Goal: Entertainment & Leisure: Consume media (video, audio)

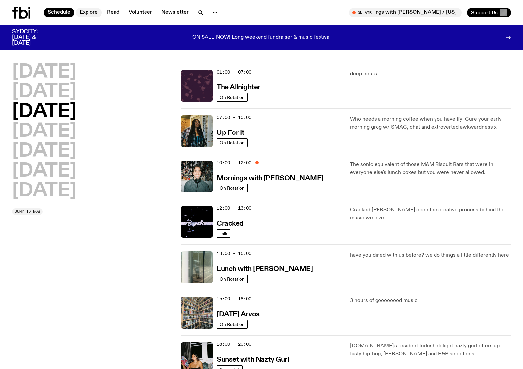
click at [85, 14] on link "Explore" at bounding box center [89, 12] width 26 height 9
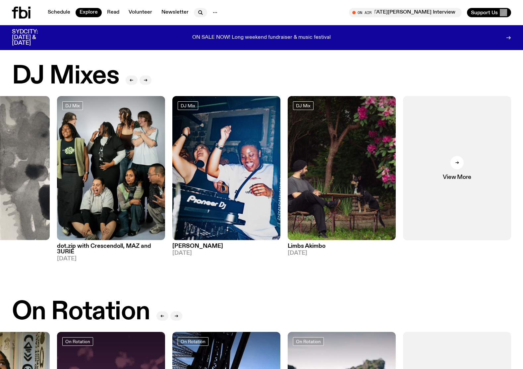
click at [198, 14] on icon "button" at bounding box center [200, 13] width 8 height 8
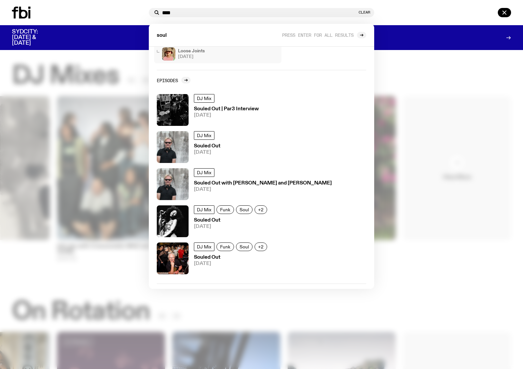
scroll to position [151, 0]
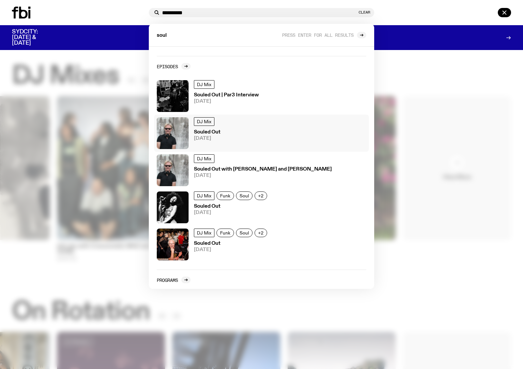
type input "**********"
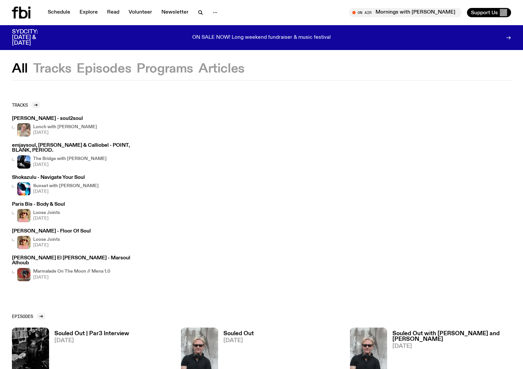
click at [105, 70] on button "Episodes" at bounding box center [104, 69] width 55 height 12
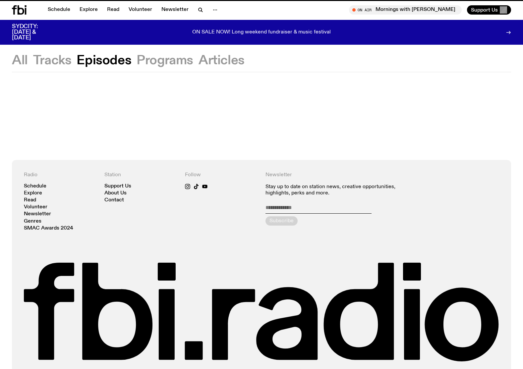
scroll to position [3, 0]
click at [163, 60] on button "Programs" at bounding box center [164, 61] width 57 height 12
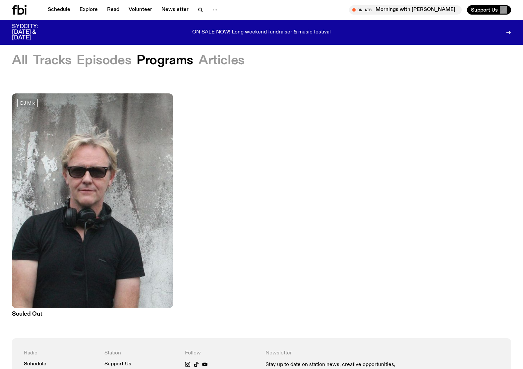
click at [35, 312] on h3 "Souled Out" at bounding box center [92, 314] width 161 height 6
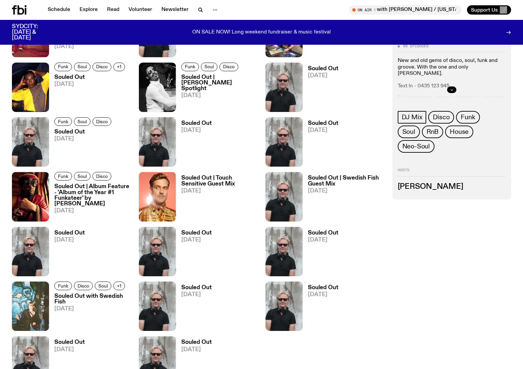
scroll to position [706, 0]
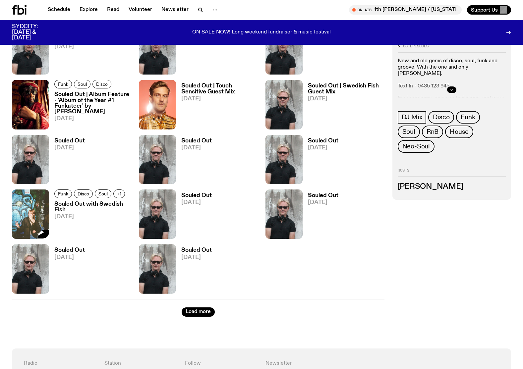
click at [23, 209] on img at bounding box center [30, 213] width 37 height 49
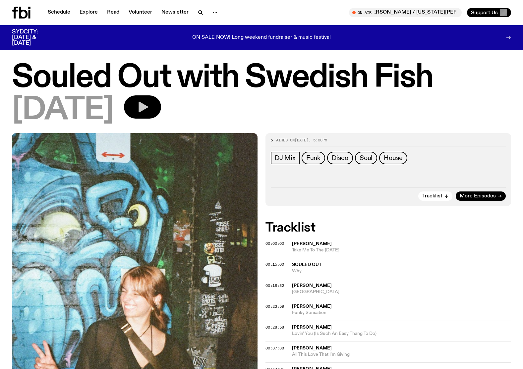
click at [149, 108] on icon "button" at bounding box center [142, 106] width 13 height 13
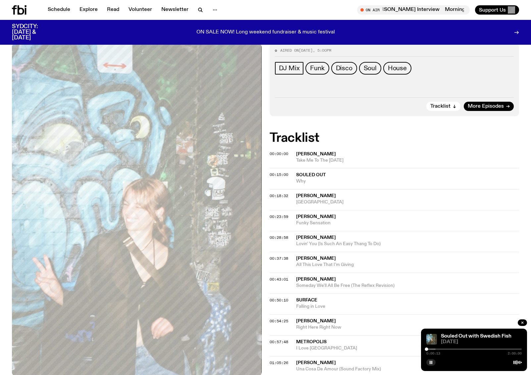
scroll to position [79, 0]
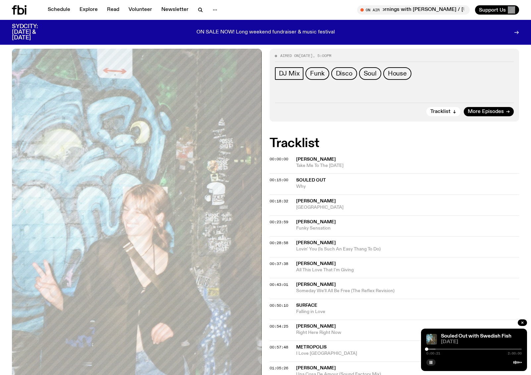
drag, startPoint x: 433, startPoint y: 362, endPoint x: 386, endPoint y: 82, distance: 283.6
click at [433, 362] on button "button" at bounding box center [430, 362] width 9 height 7
